Goal: Check status

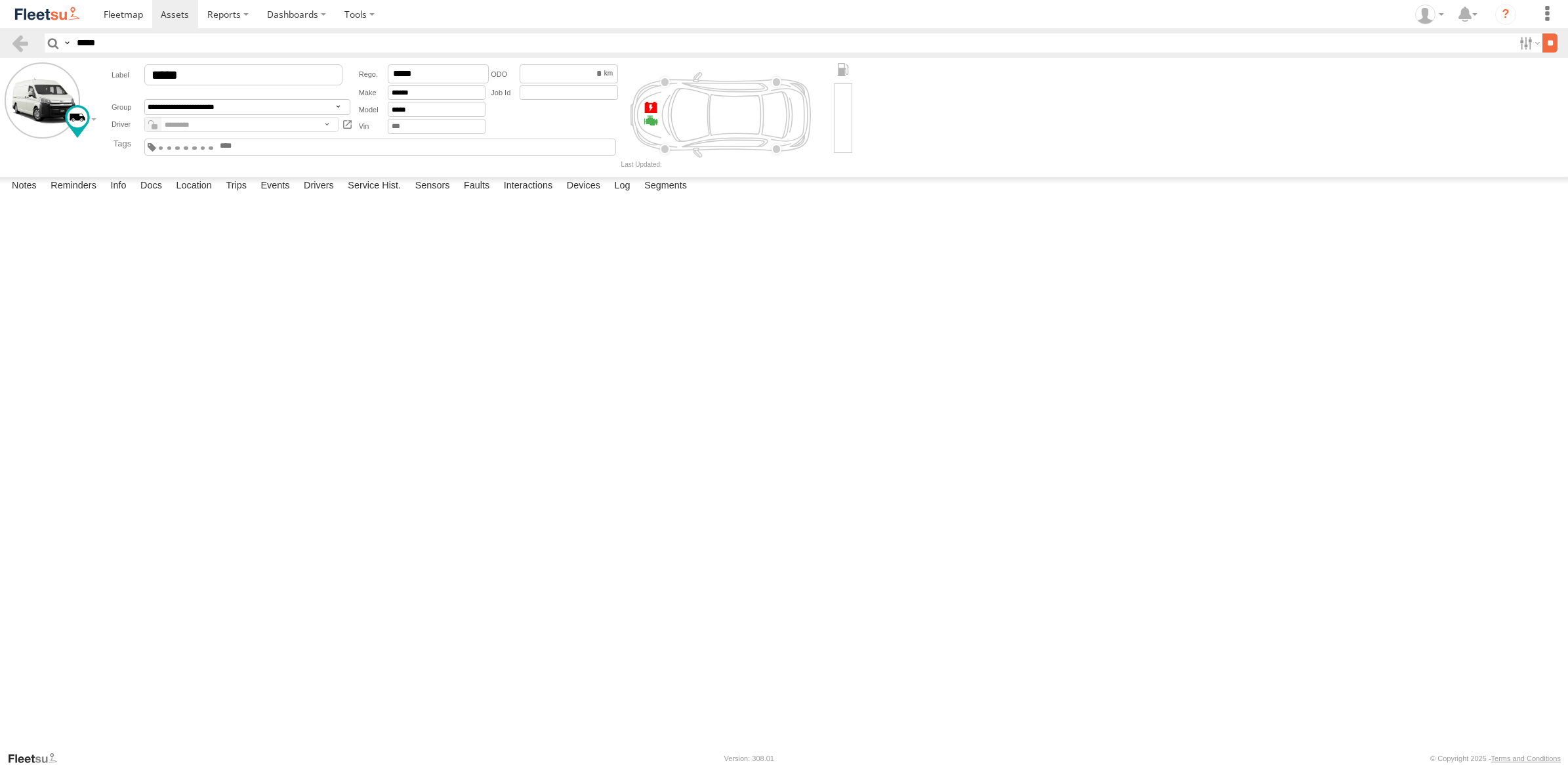
type input "*****"
click at [1549, 44] on input "**" at bounding box center [1550, 43] width 15 height 19
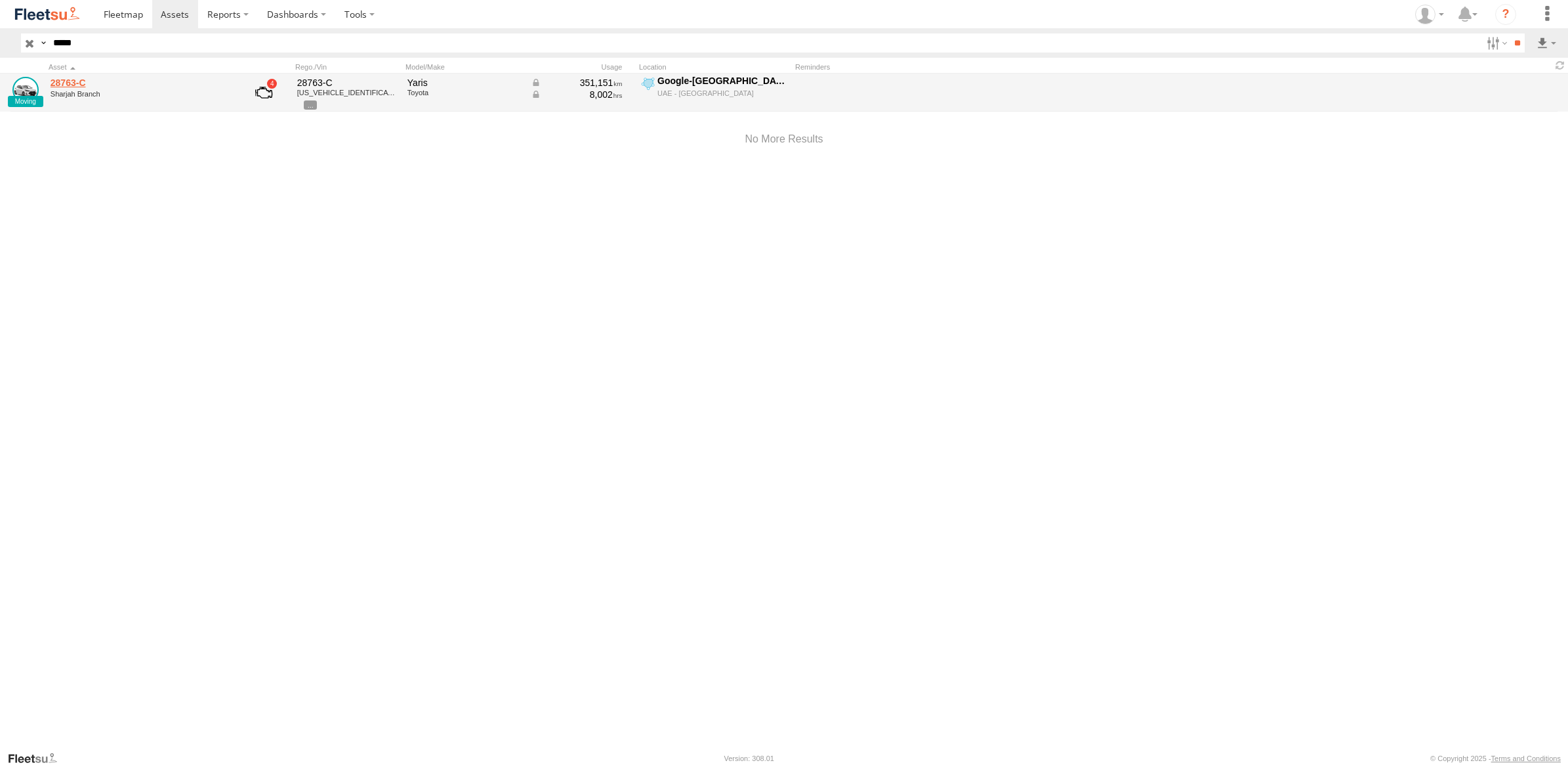
click at [66, 80] on link "28763-C" at bounding box center [140, 83] width 180 height 12
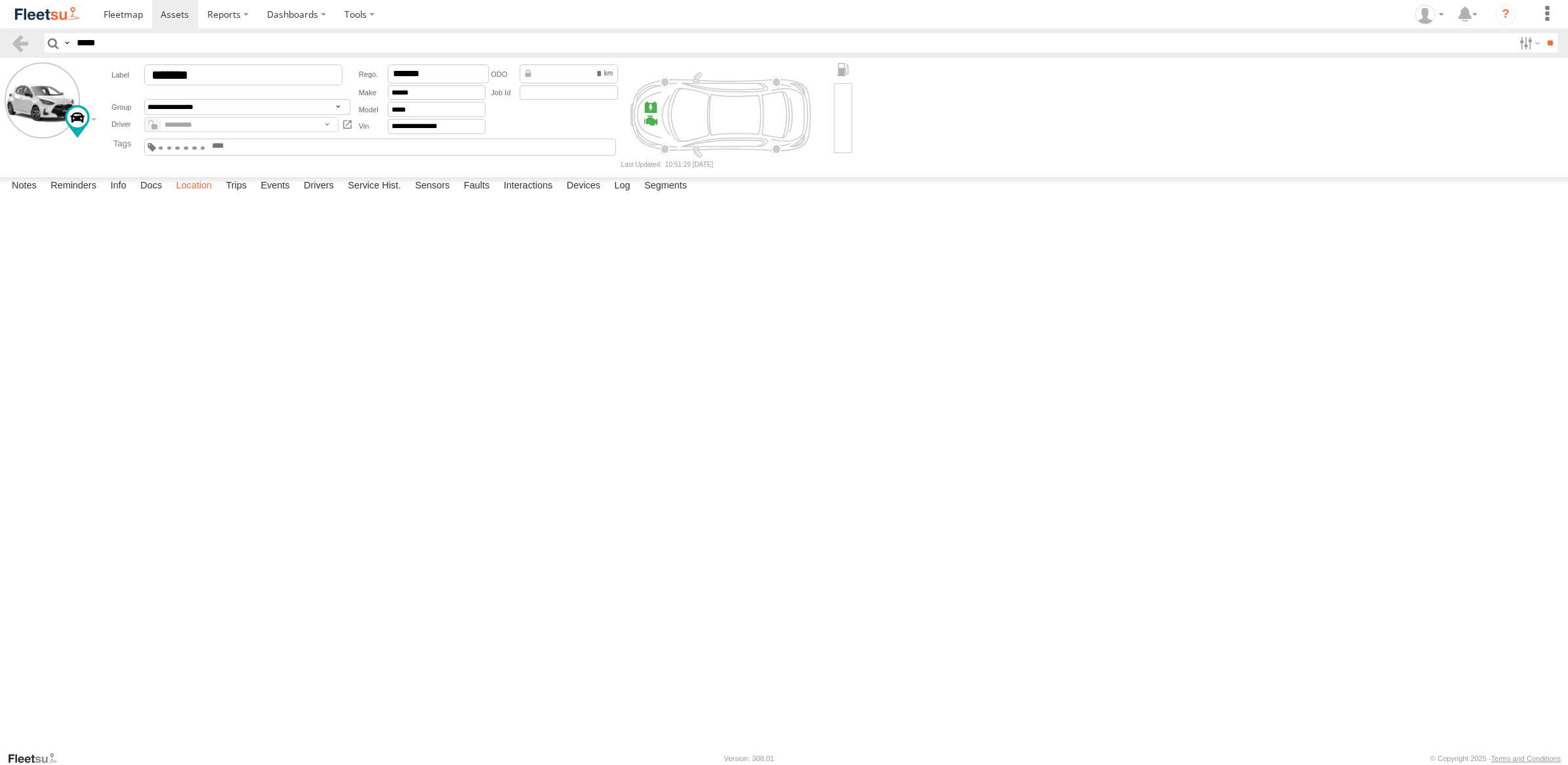
click at [205, 196] on label "Location" at bounding box center [194, 186] width 50 height 18
click at [332, 196] on label "Drivers" at bounding box center [319, 186] width 44 height 18
click at [232, 196] on label "Trips" at bounding box center [236, 186] width 34 height 18
click at [0, 0] on link at bounding box center [0, 0] width 0 height 0
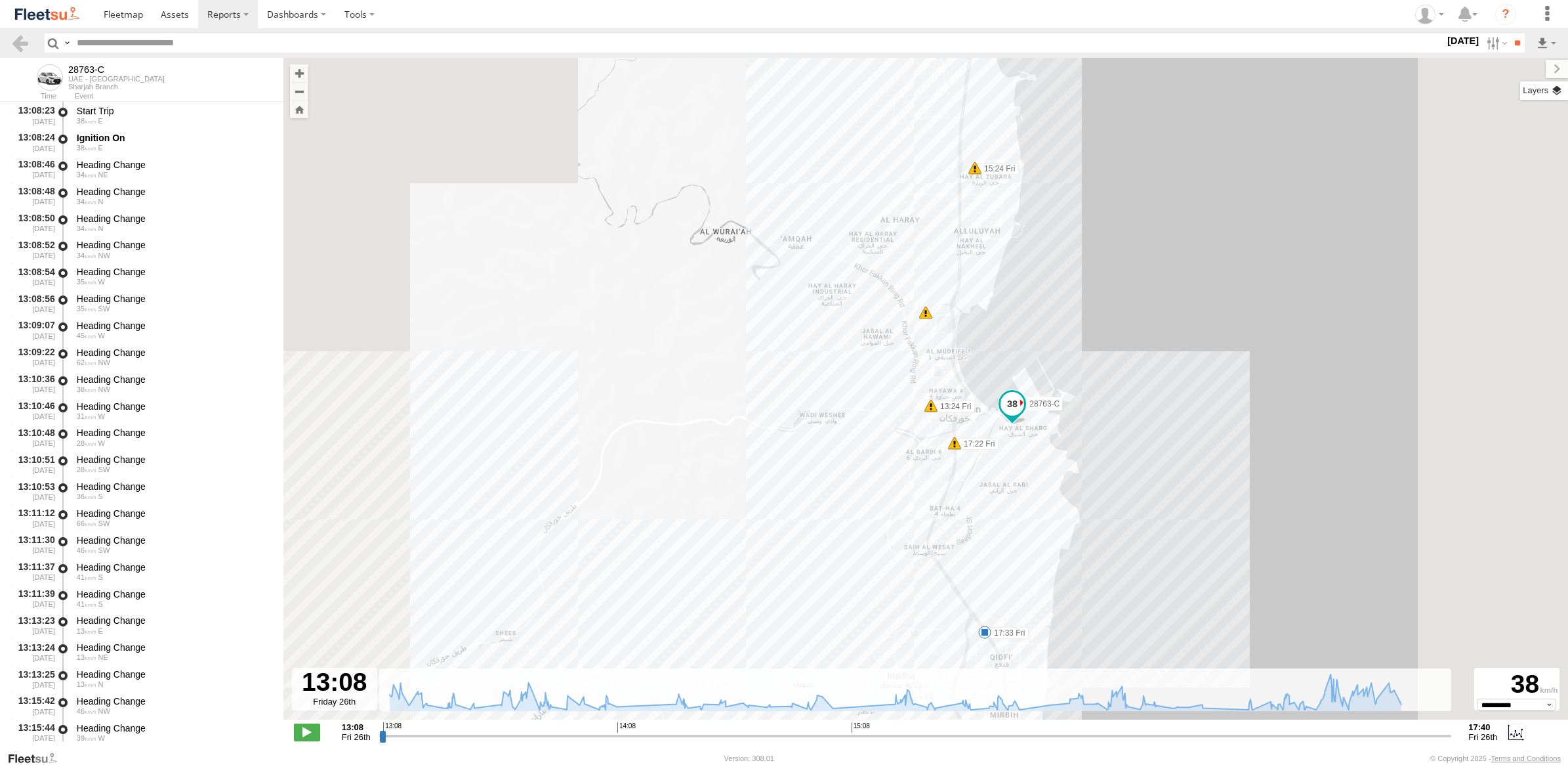
click at [1559, 90] on label at bounding box center [1545, 90] width 48 height 18
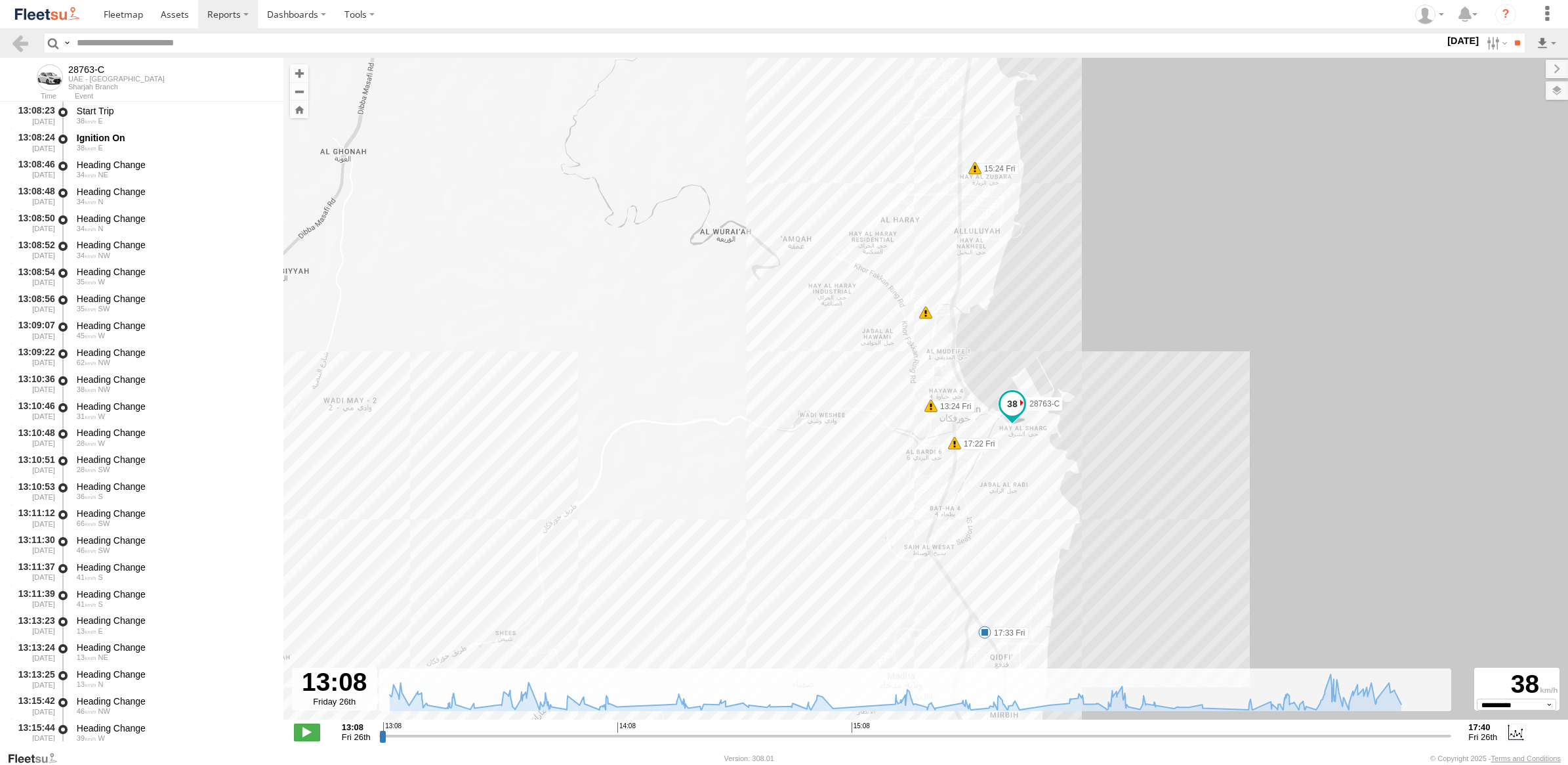
click at [0, 0] on label at bounding box center [0, 0] width 0 height 0
click at [0, 0] on span "Satellite + Roadmap" at bounding box center [0, 0] width 0 height 0
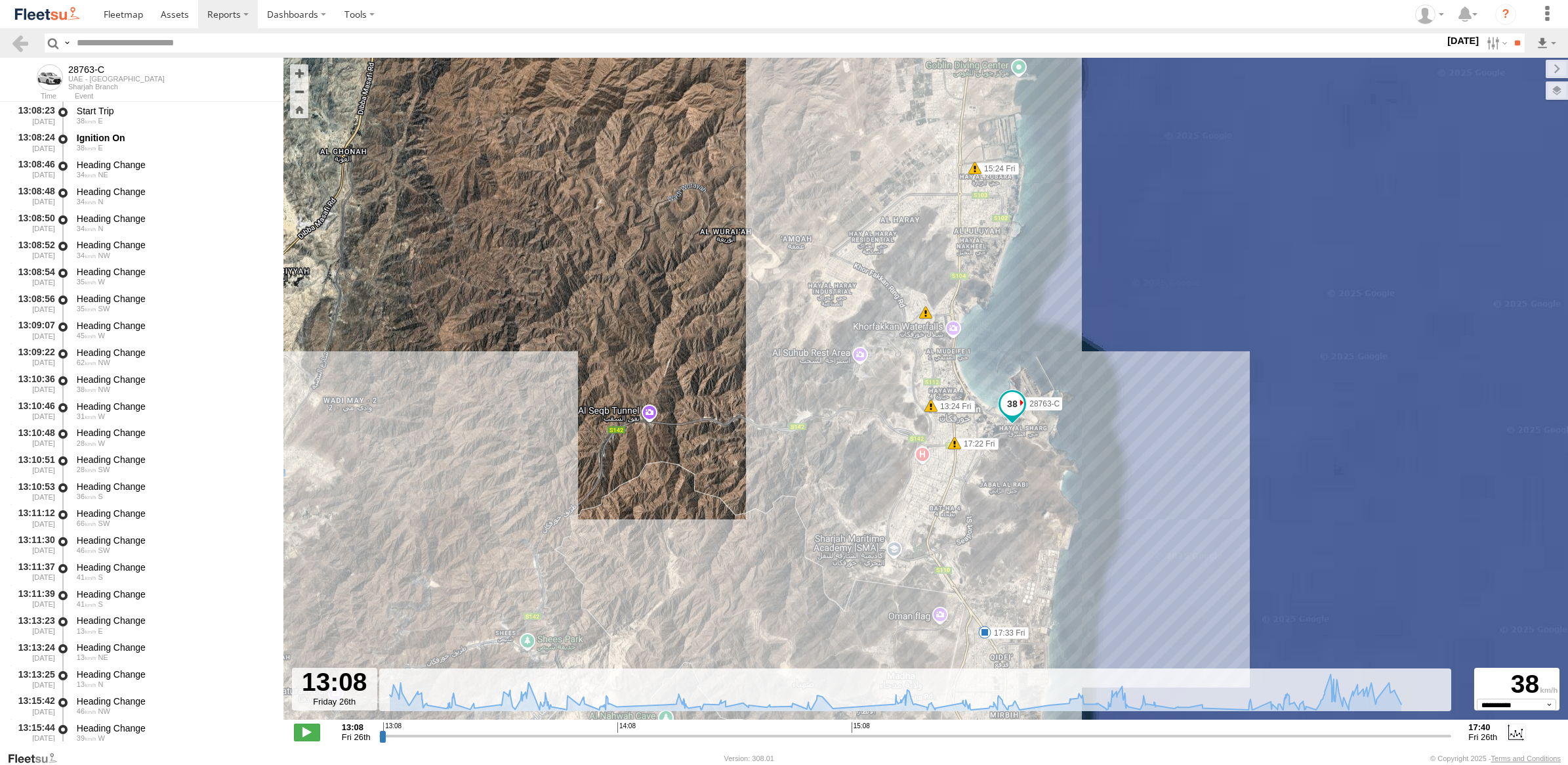
click at [0, 0] on label at bounding box center [0, 0] width 0 height 0
click at [0, 0] on span "Fences" at bounding box center [0, 0] width 0 height 0
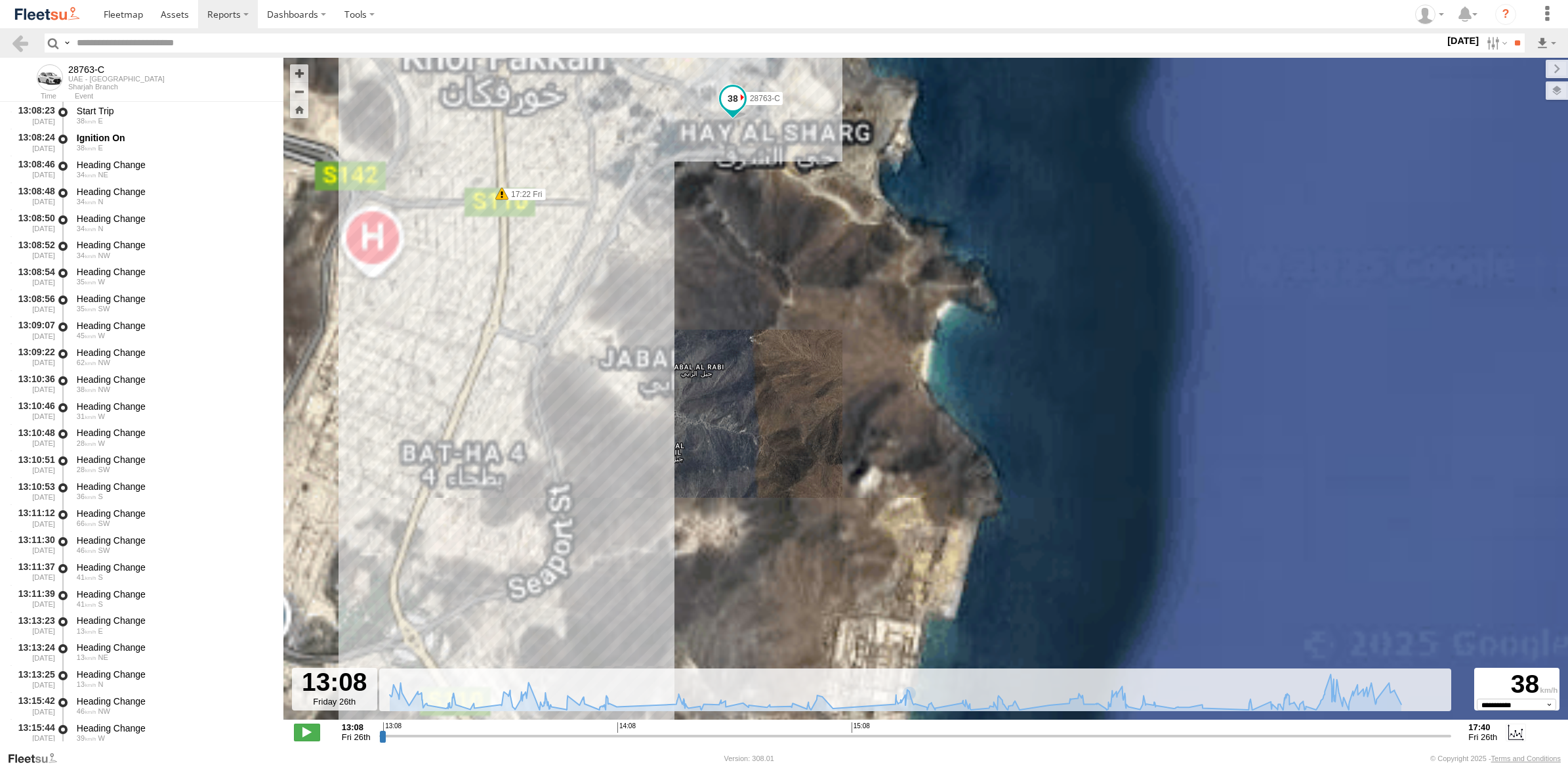
drag, startPoint x: 1102, startPoint y: 366, endPoint x: 621, endPoint y: 450, distance: 488.3
click at [647, 441] on div "28763-C 13:24 Fri 15:24 Fri 17:22 Fri 17:33 Fri" at bounding box center [925, 395] width 1285 height 675
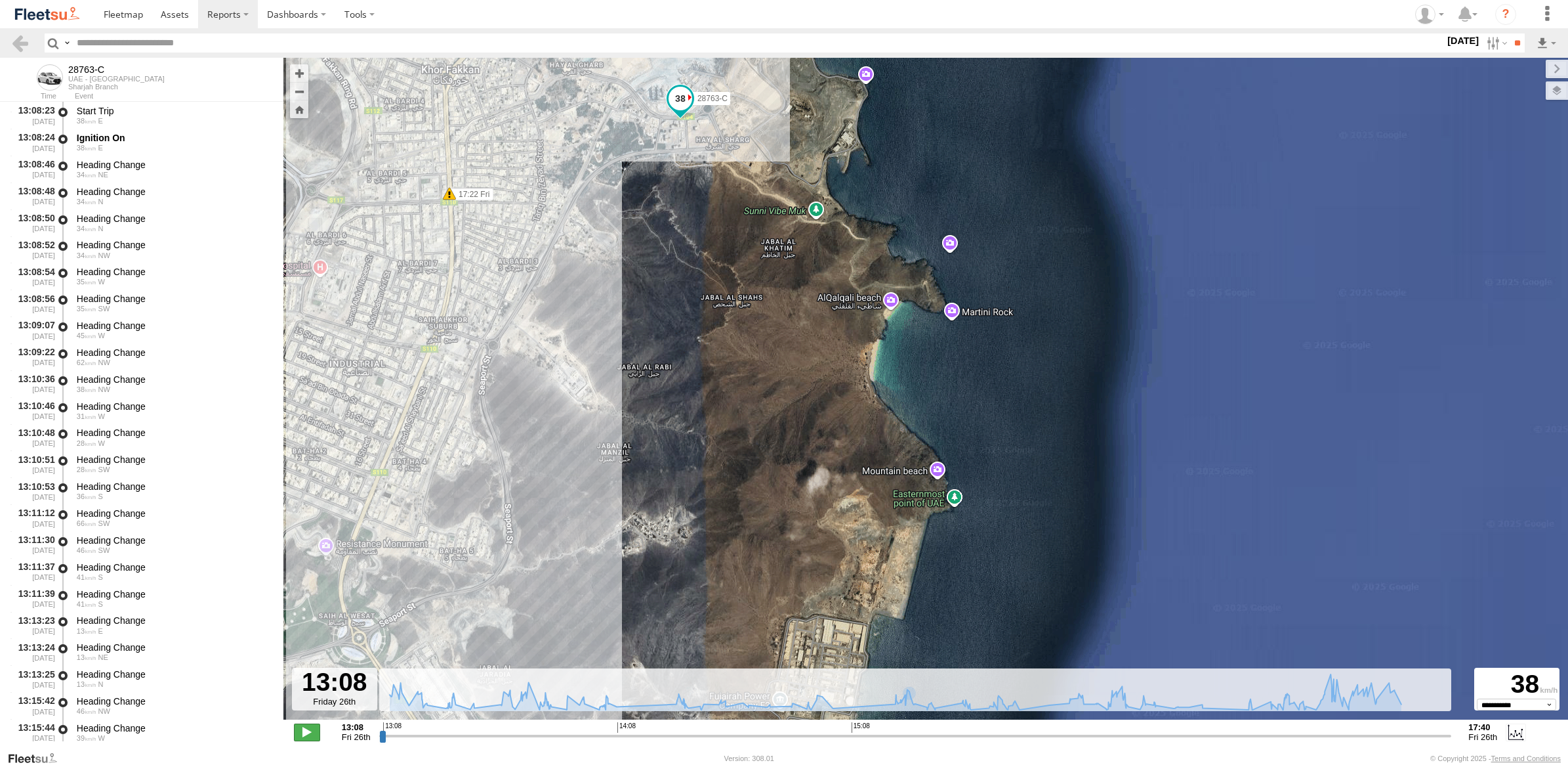
click at [303, 733] on span at bounding box center [307, 732] width 26 height 17
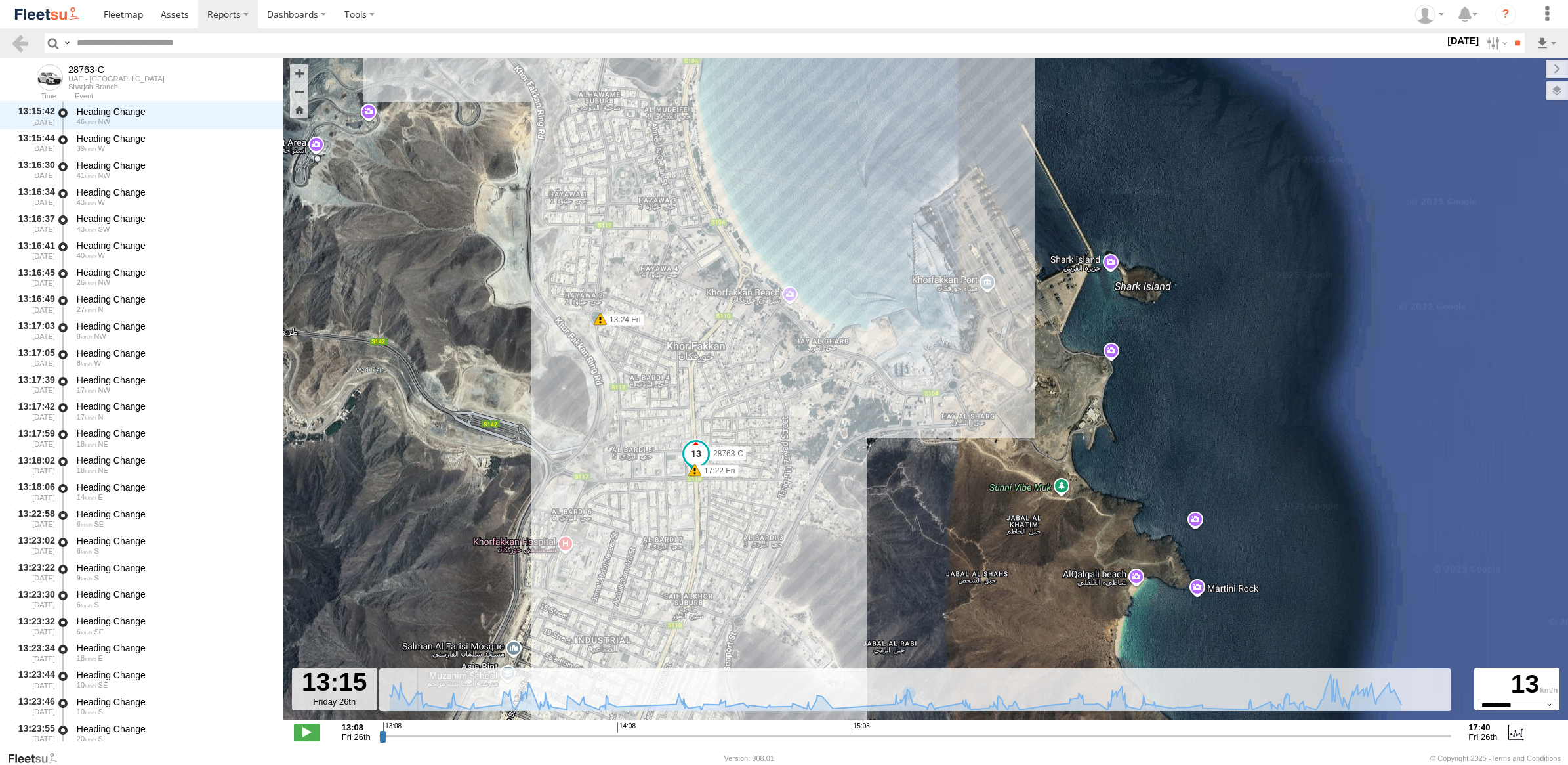
scroll to position [616, 0]
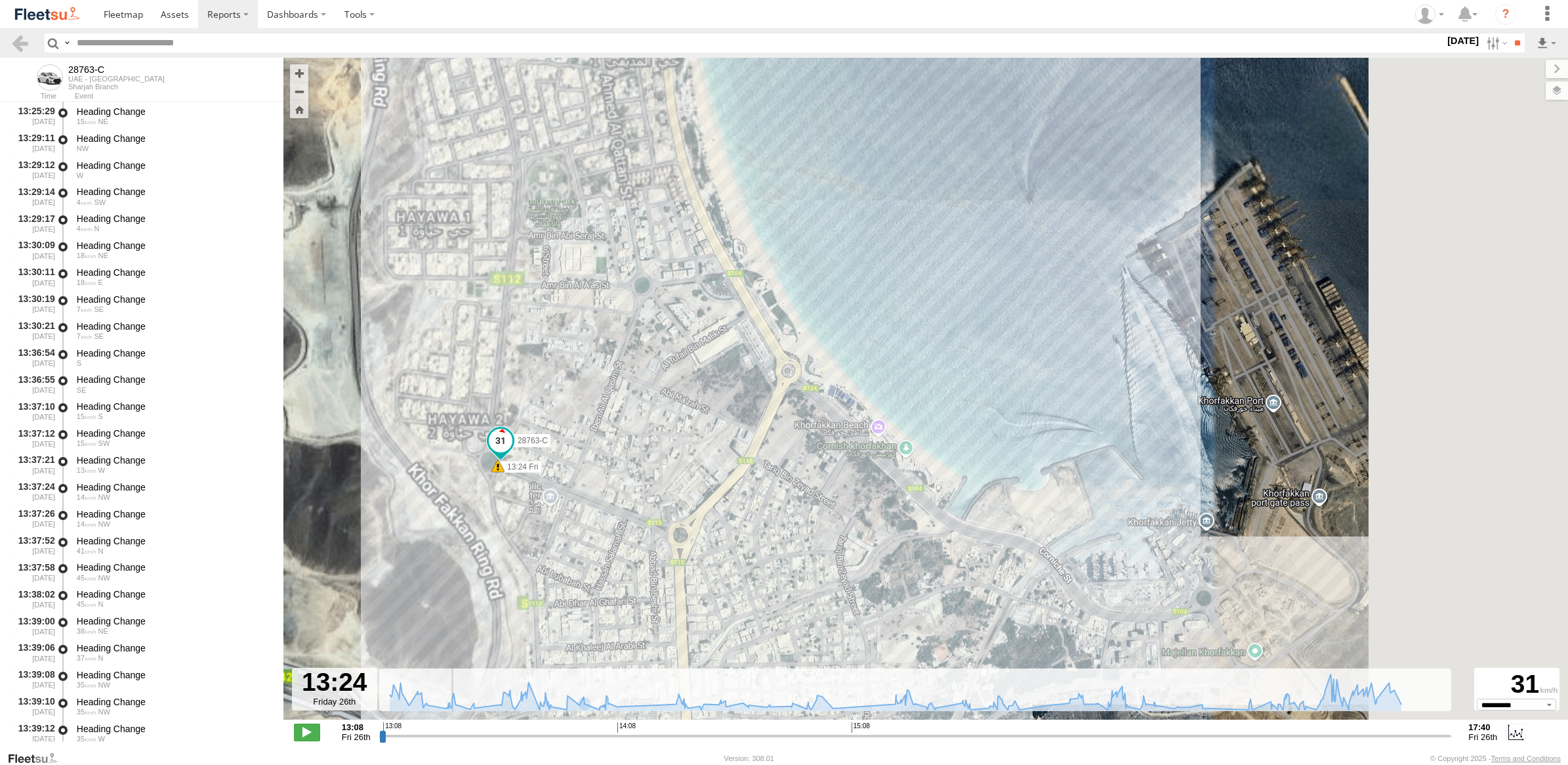
drag, startPoint x: 1022, startPoint y: 434, endPoint x: 473, endPoint y: 420, distance: 549.2
click at [473, 420] on div "28763-C 13:24 Fri 15:24 Fri 17:22 Fri 17:33 Fri" at bounding box center [925, 395] width 1285 height 675
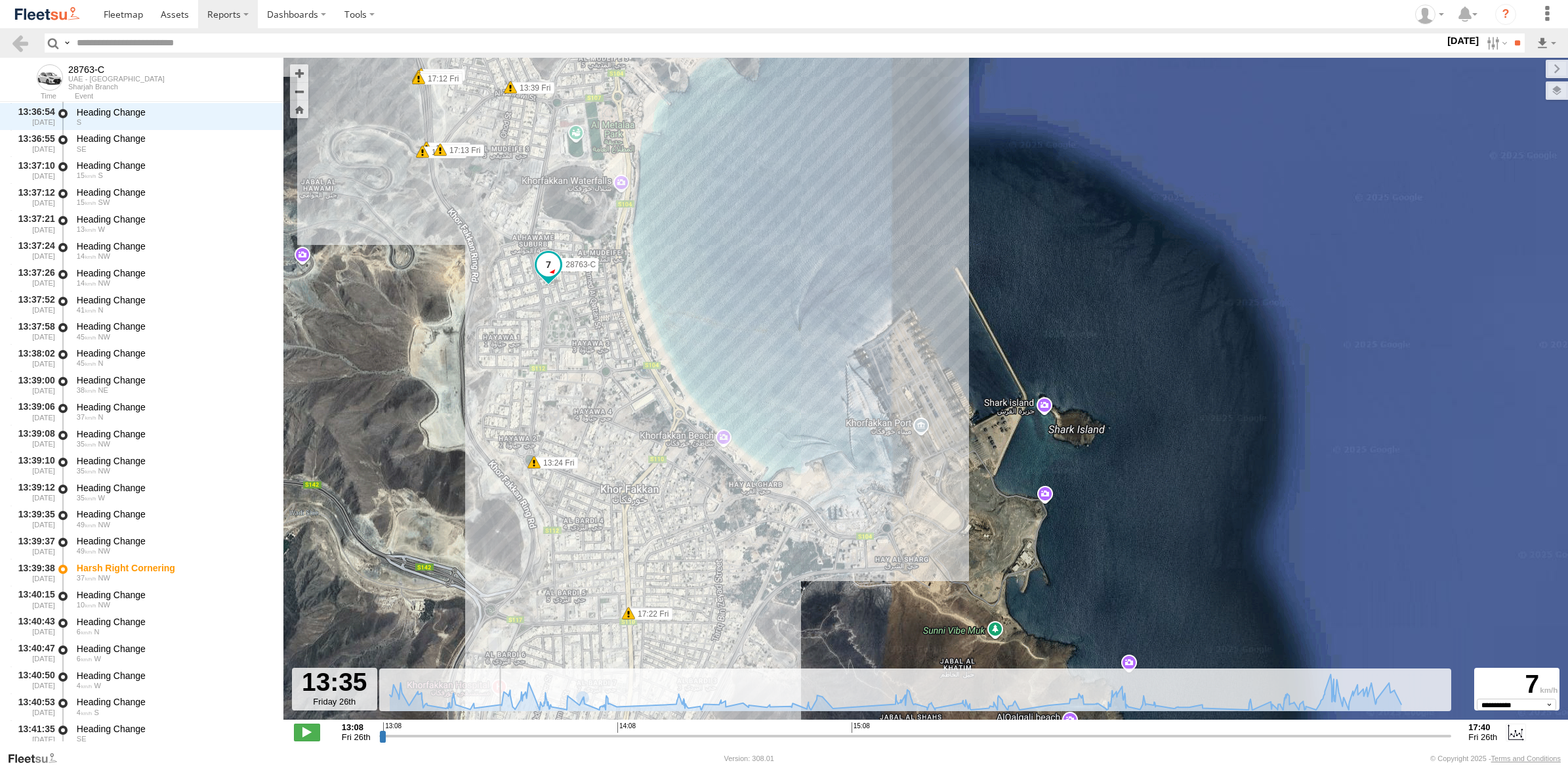
scroll to position [1823, 0]
click at [596, 740] on input "range" at bounding box center [915, 736] width 1073 height 13
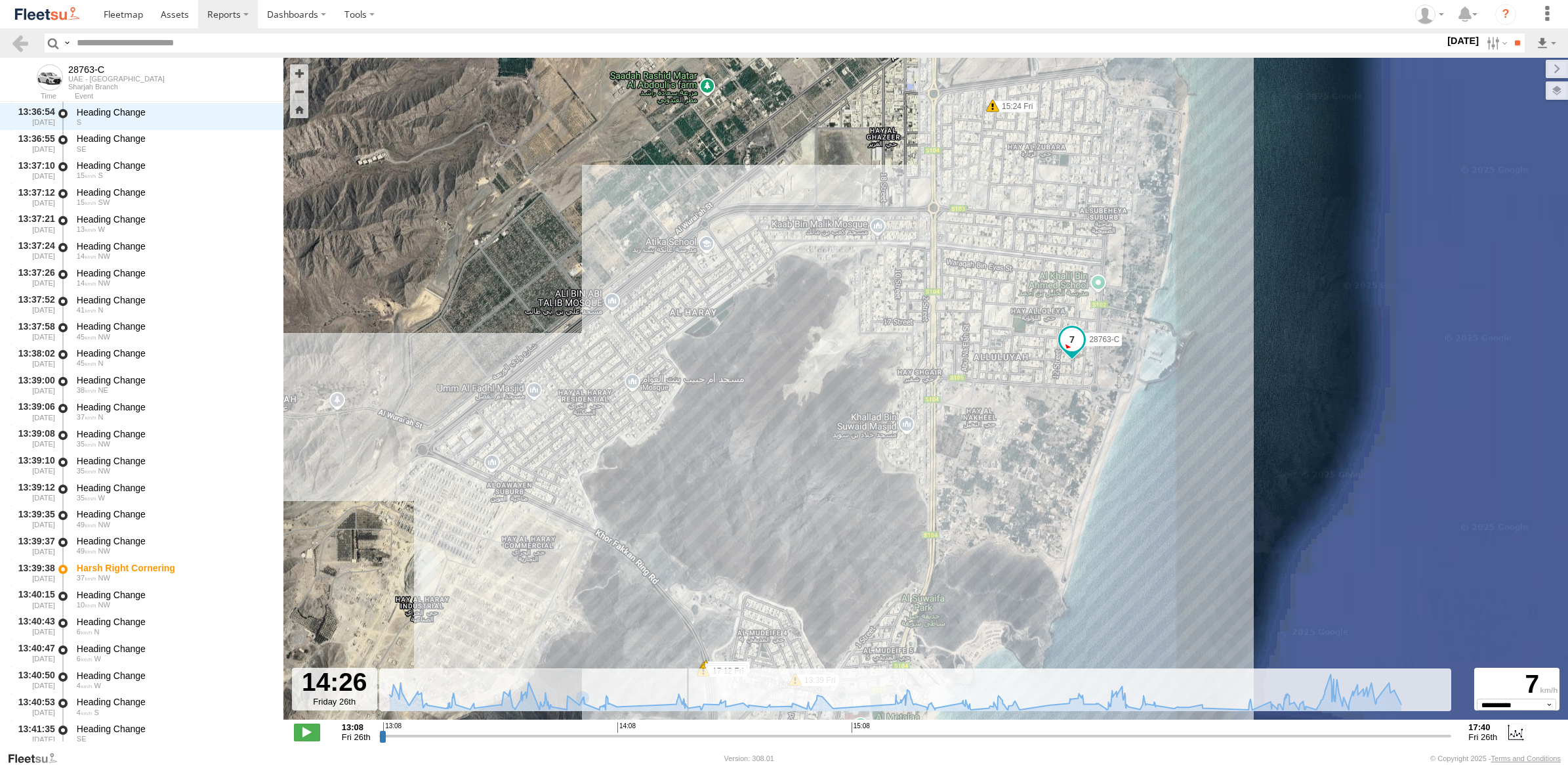
click at [686, 739] on input "range" at bounding box center [915, 736] width 1073 height 13
click at [310, 731] on span at bounding box center [307, 732] width 26 height 17
click at [696, 737] on input "range" at bounding box center [915, 736] width 1073 height 13
click at [687, 739] on input "range" at bounding box center [915, 736] width 1073 height 13
click at [657, 739] on input "range" at bounding box center [915, 736] width 1073 height 13
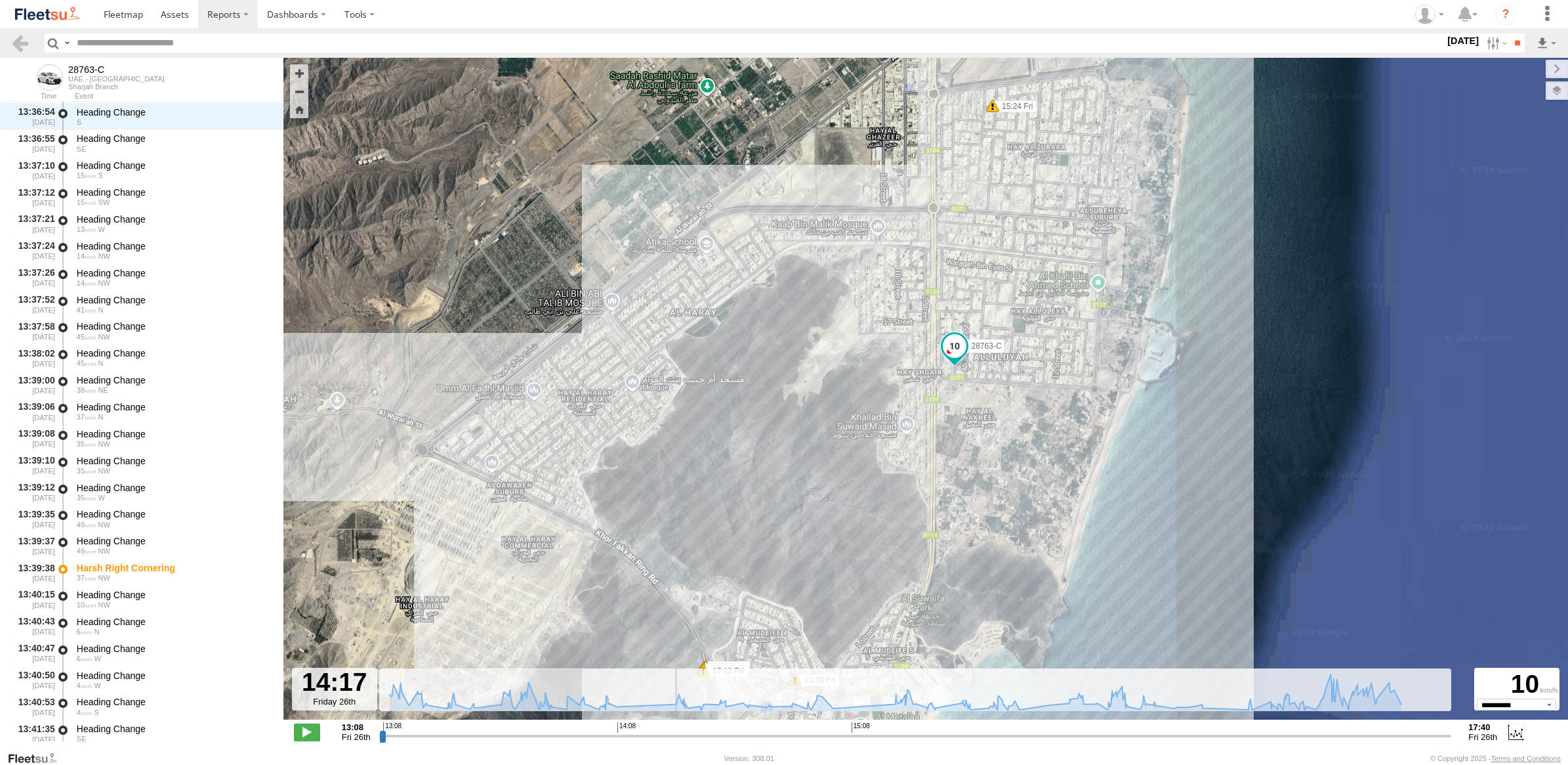
click at [653, 739] on input "range" at bounding box center [915, 736] width 1073 height 13
click at [609, 739] on input "range" at bounding box center [915, 736] width 1073 height 13
click at [947, 328] on span at bounding box center [953, 324] width 23 height 23
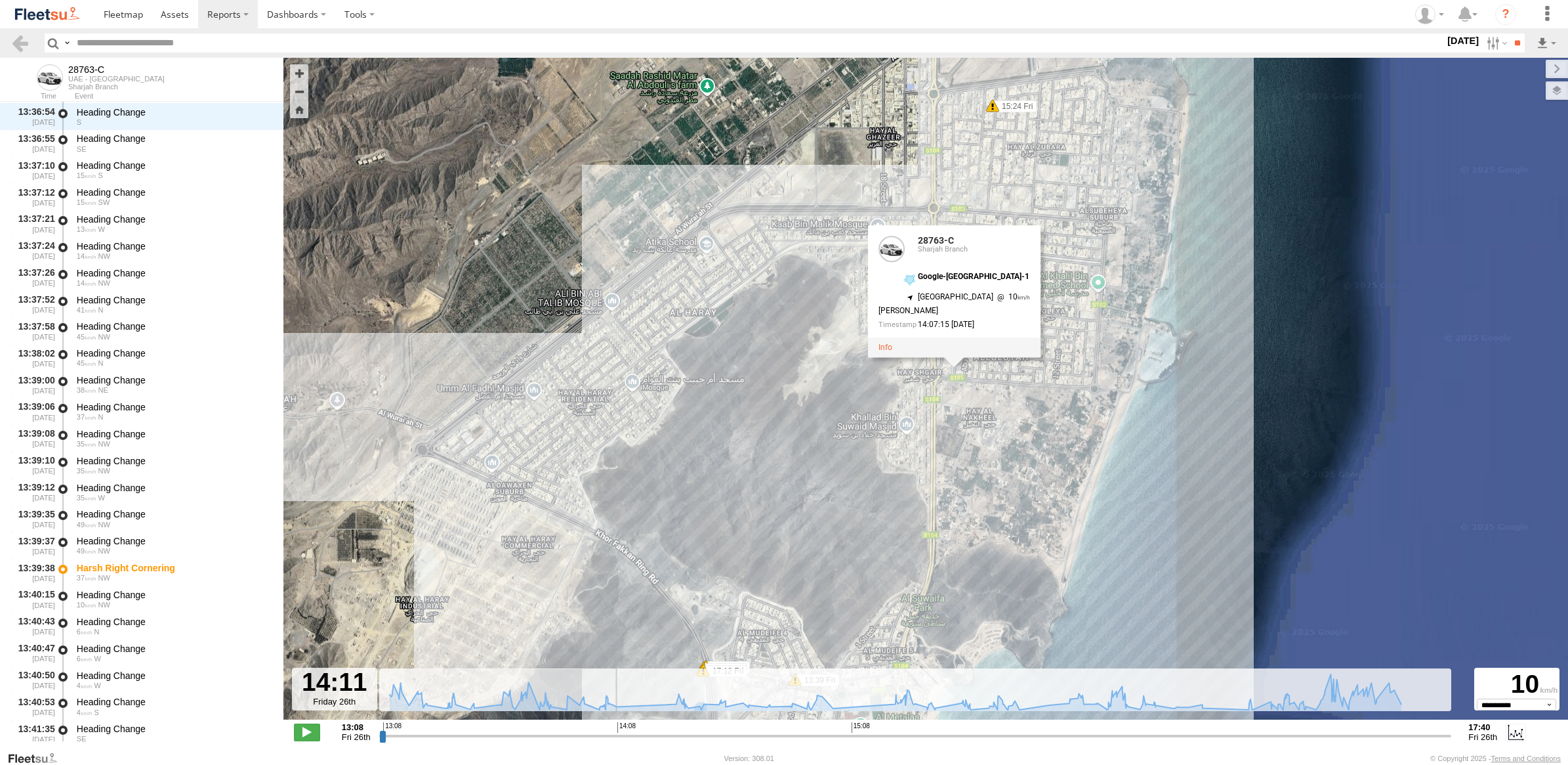
click at [630, 731] on input "range" at bounding box center [915, 736] width 1073 height 13
click at [639, 737] on input "range" at bounding box center [915, 736] width 1073 height 13
click at [663, 734] on input "range" at bounding box center [915, 736] width 1073 height 13
click at [307, 737] on span at bounding box center [307, 732] width 26 height 17
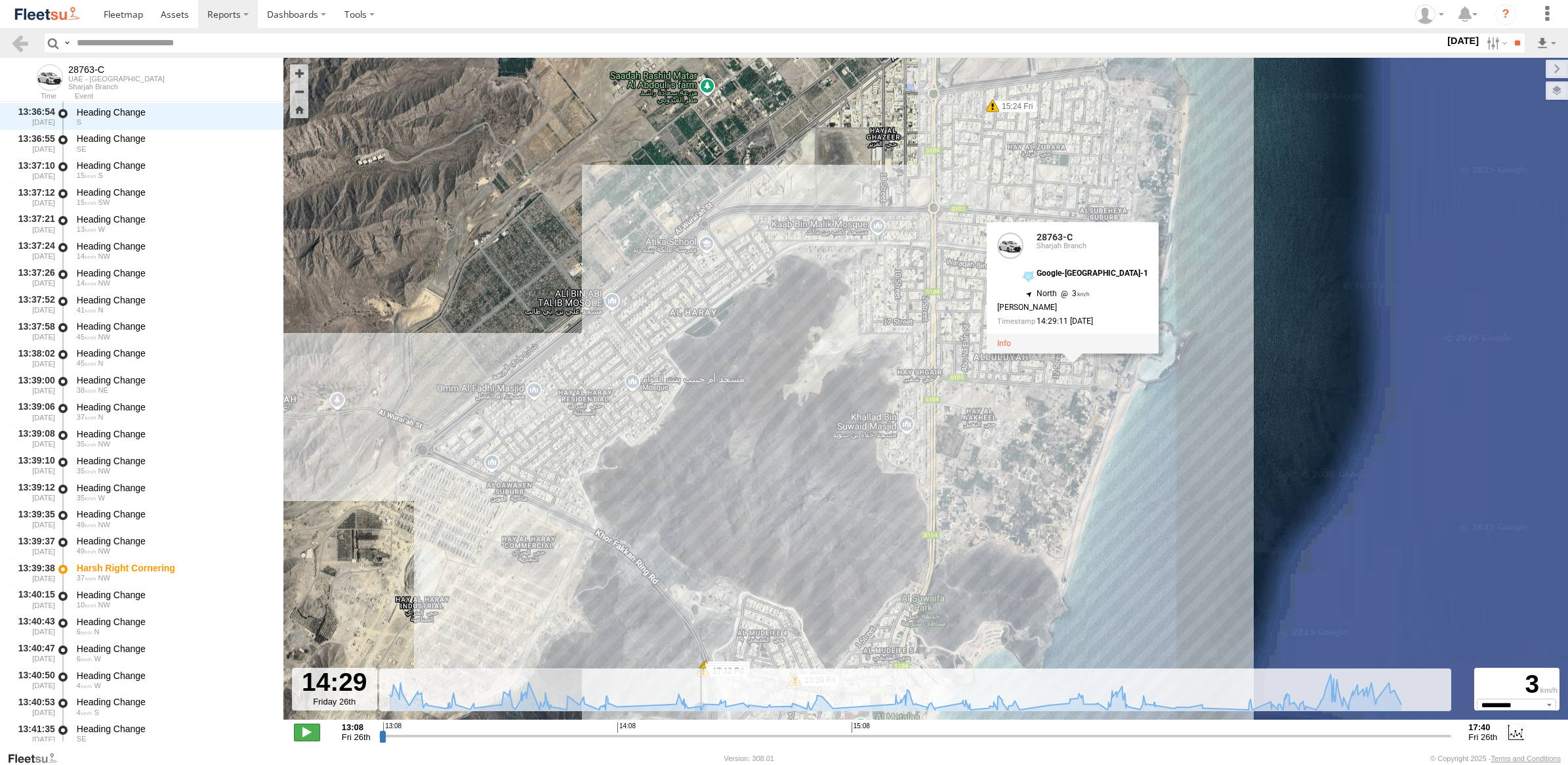
type input "**********"
click at [311, 730] on span at bounding box center [307, 732] width 26 height 17
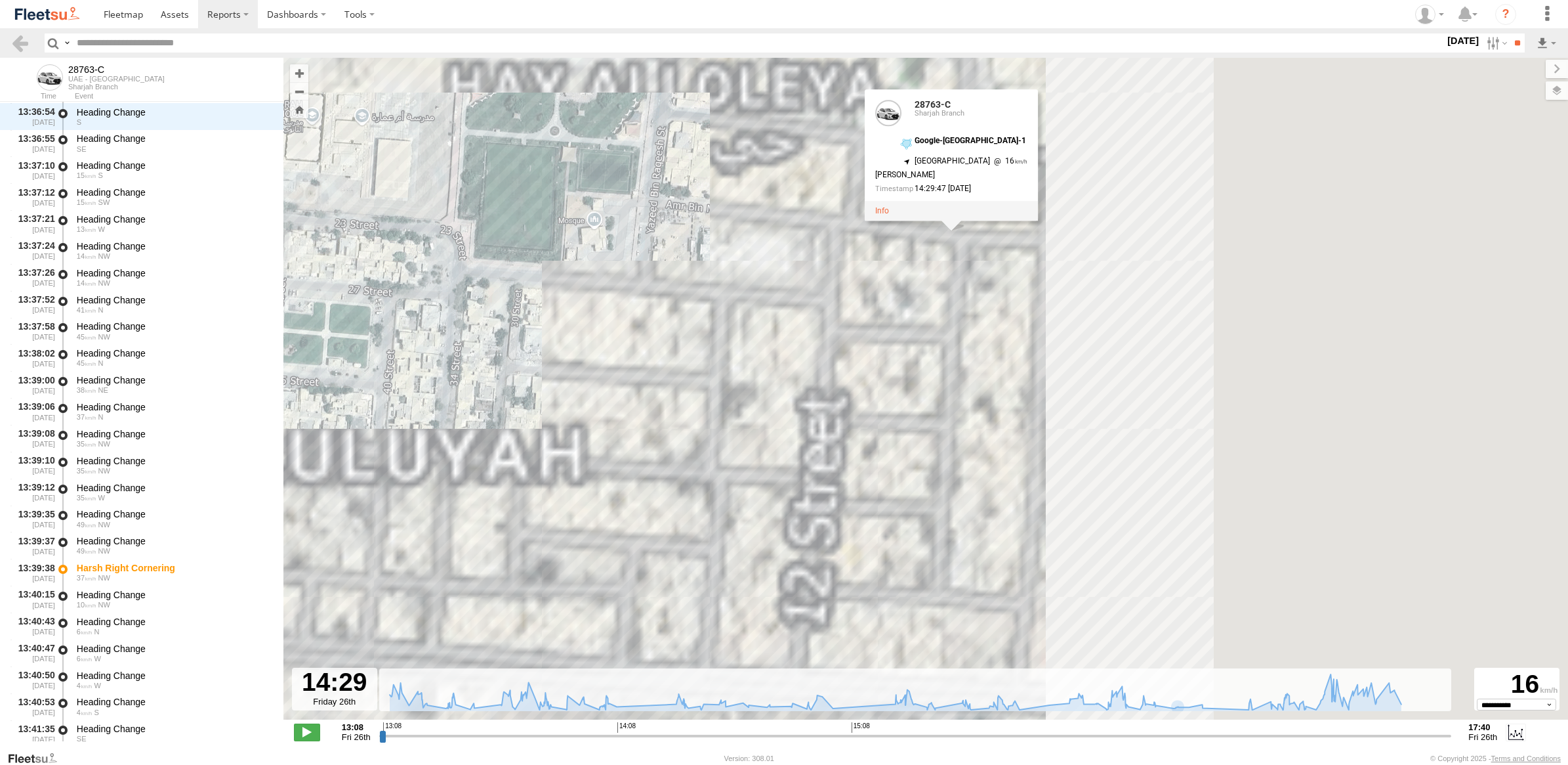
drag, startPoint x: 1198, startPoint y: 395, endPoint x: 653, endPoint y: 411, distance: 545.2
click at [653, 411] on div "28763-C 13:24 Fri 15:24 Fri 17:22 Fri 17:33 Fri 13:39 Fri 28763-C Sharjah Branc…" at bounding box center [925, 395] width 1285 height 675
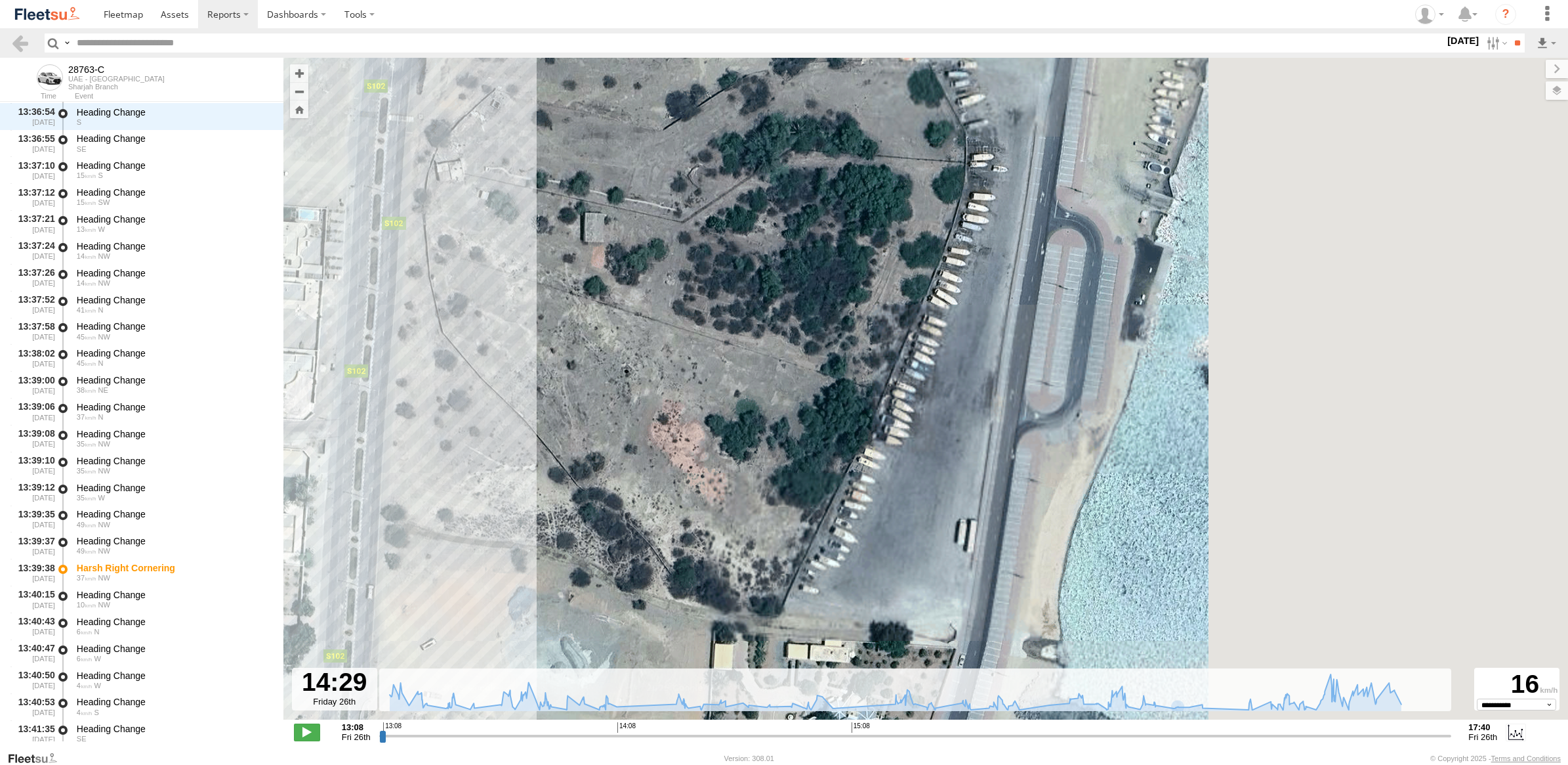
drag, startPoint x: 1348, startPoint y: 510, endPoint x: 860, endPoint y: 451, distance: 491.6
click at [860, 451] on div "28763-C 13:24 Fri 15:24 Fri 17:22 Fri 17:33 Fri 13:39 Fri 28763-C Sharjah Branc…" at bounding box center [925, 395] width 1285 height 675
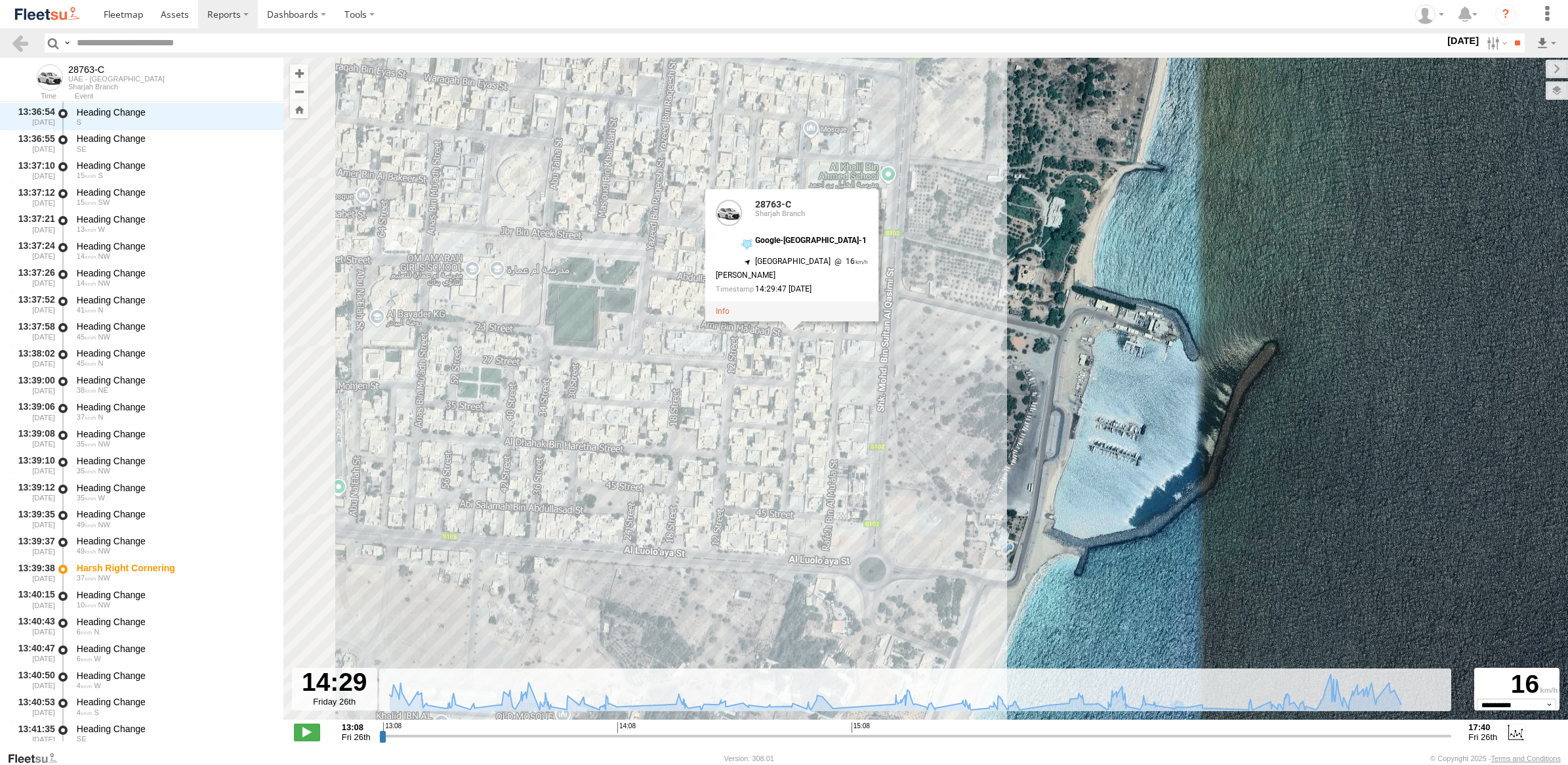
drag, startPoint x: 649, startPoint y: 476, endPoint x: 791, endPoint y: 474, distance: 142.0
click at [791, 474] on div "28763-C 13:24 Fri 15:24 Fri 17:22 Fri 17:33 Fri 13:39 Fri 28763-C Sharjah Branc…" at bounding box center [925, 395] width 1285 height 675
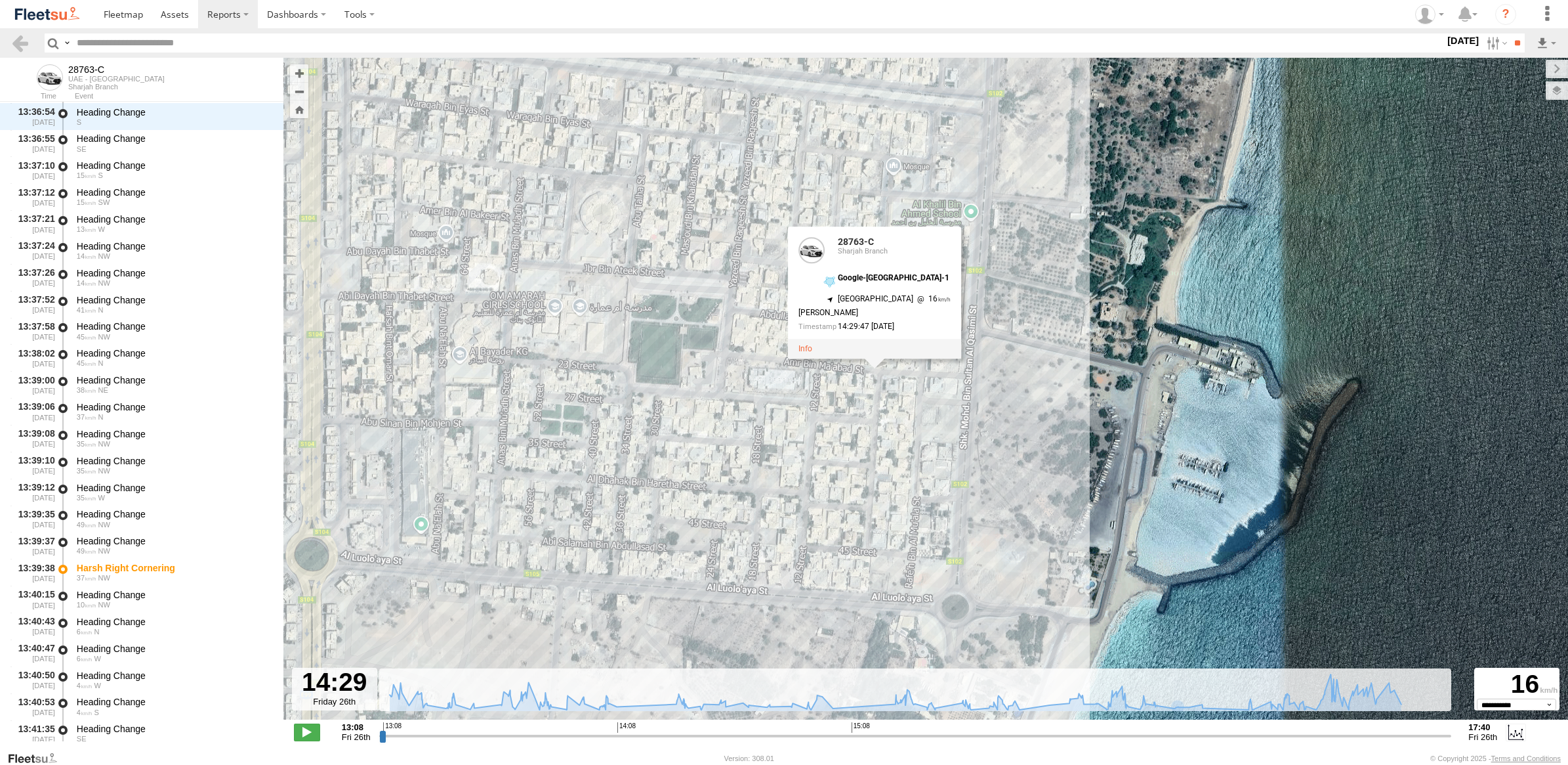
drag, startPoint x: 569, startPoint y: 437, endPoint x: 712, endPoint y: 466, distance: 145.9
click at [712, 466] on div "28763-C 13:24 Fri 15:24 Fri 17:22 Fri 17:33 Fri 13:39 Fri 28763-C Sharjah Branc…" at bounding box center [925, 395] width 1285 height 675
